Goal: Task Accomplishment & Management: Manage account settings

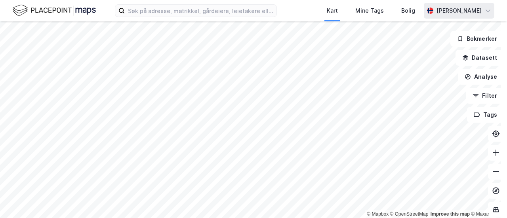
click at [470, 6] on div "[PERSON_NAME]" at bounding box center [459, 11] width 71 height 16
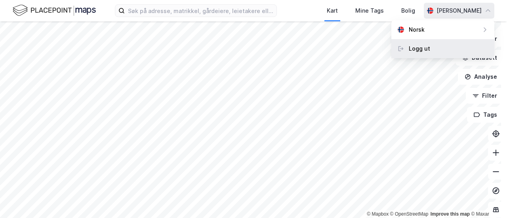
click at [424, 50] on div "Logg ut" at bounding box center [419, 49] width 21 height 10
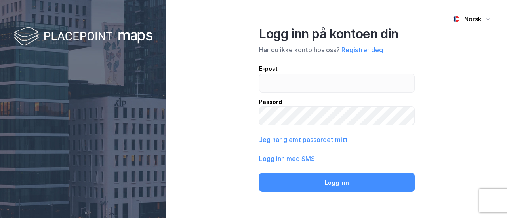
click at [221, 108] on div "Norsk Logg inn på kontoen din Har du ikke konto hos oss? Registrer deg E-post P…" at bounding box center [336, 109] width 341 height 218
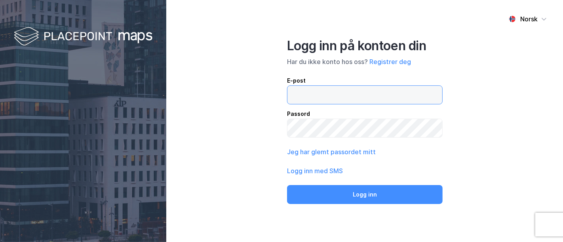
click at [313, 93] on input "email" at bounding box center [365, 95] width 155 height 18
click at [236, 181] on div "Norsk Logg inn på kontoen din Har du ikke konto hos oss? Registrer deg E-post P…" at bounding box center [364, 121] width 397 height 242
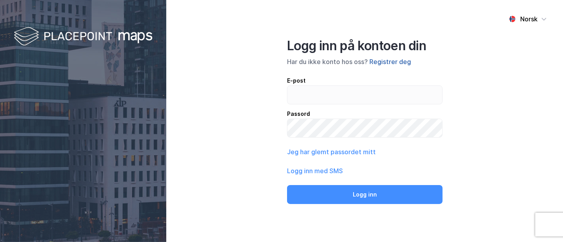
click at [386, 61] on button "Registrer deg" at bounding box center [391, 62] width 42 height 10
